Goal: Task Accomplishment & Management: Complete application form

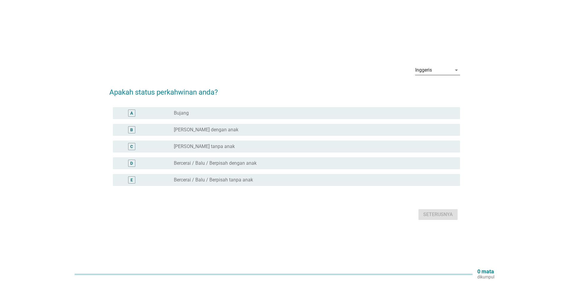
click at [449, 68] on div "Inggeris" at bounding box center [433, 70] width 36 height 10
click at [437, 76] on div "Inggeris" at bounding box center [437, 74] width 35 height 7
click at [205, 128] on font "[PERSON_NAME] dengan anak" at bounding box center [206, 130] width 65 height 6
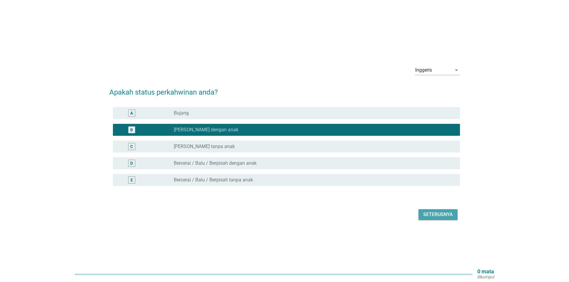
click at [447, 213] on font "Seterusnya" at bounding box center [438, 215] width 30 height 6
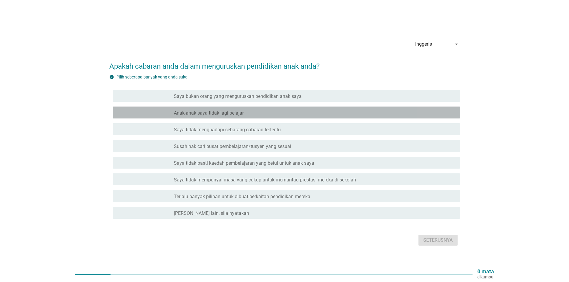
click at [232, 110] on font "Anak-anak saya tidak lagi belajar" at bounding box center [209, 113] width 70 height 6
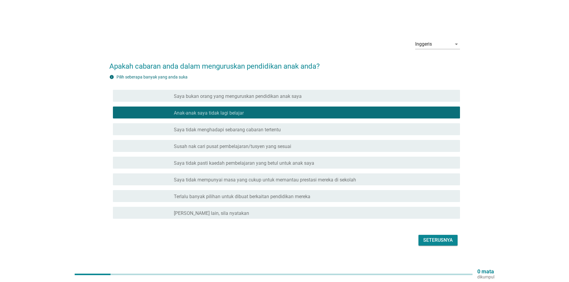
click at [439, 240] on font "Seterusnya" at bounding box center [438, 241] width 30 height 6
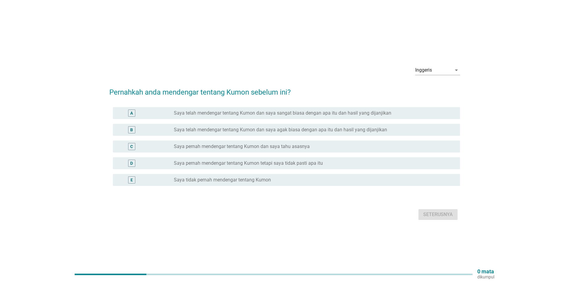
click at [255, 163] on font "Saya pernah mendengar tentang Kumon tetapi saya tidak pasti apa itu" at bounding box center [248, 163] width 149 height 6
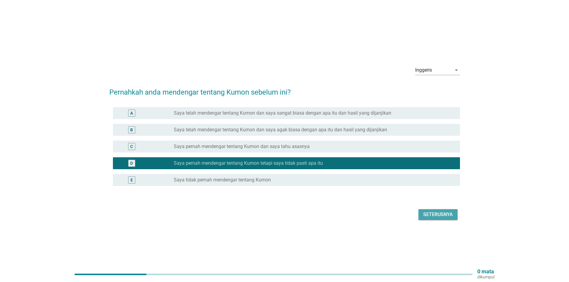
click at [426, 215] on font "Seterusnya" at bounding box center [438, 215] width 30 height 6
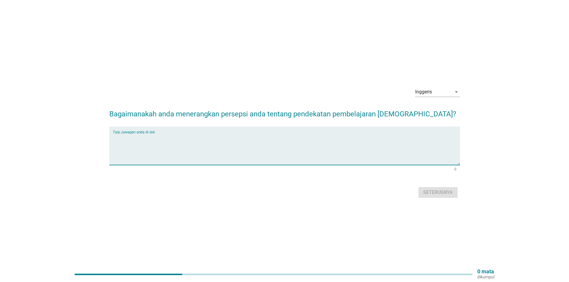
click at [187, 153] on textarea "Taip Jawapan anda di sini" at bounding box center [286, 149] width 347 height 31
type textarea "tiada"
click at [443, 193] on font "Seterusnya" at bounding box center [438, 193] width 30 height 6
